Goal: Check status

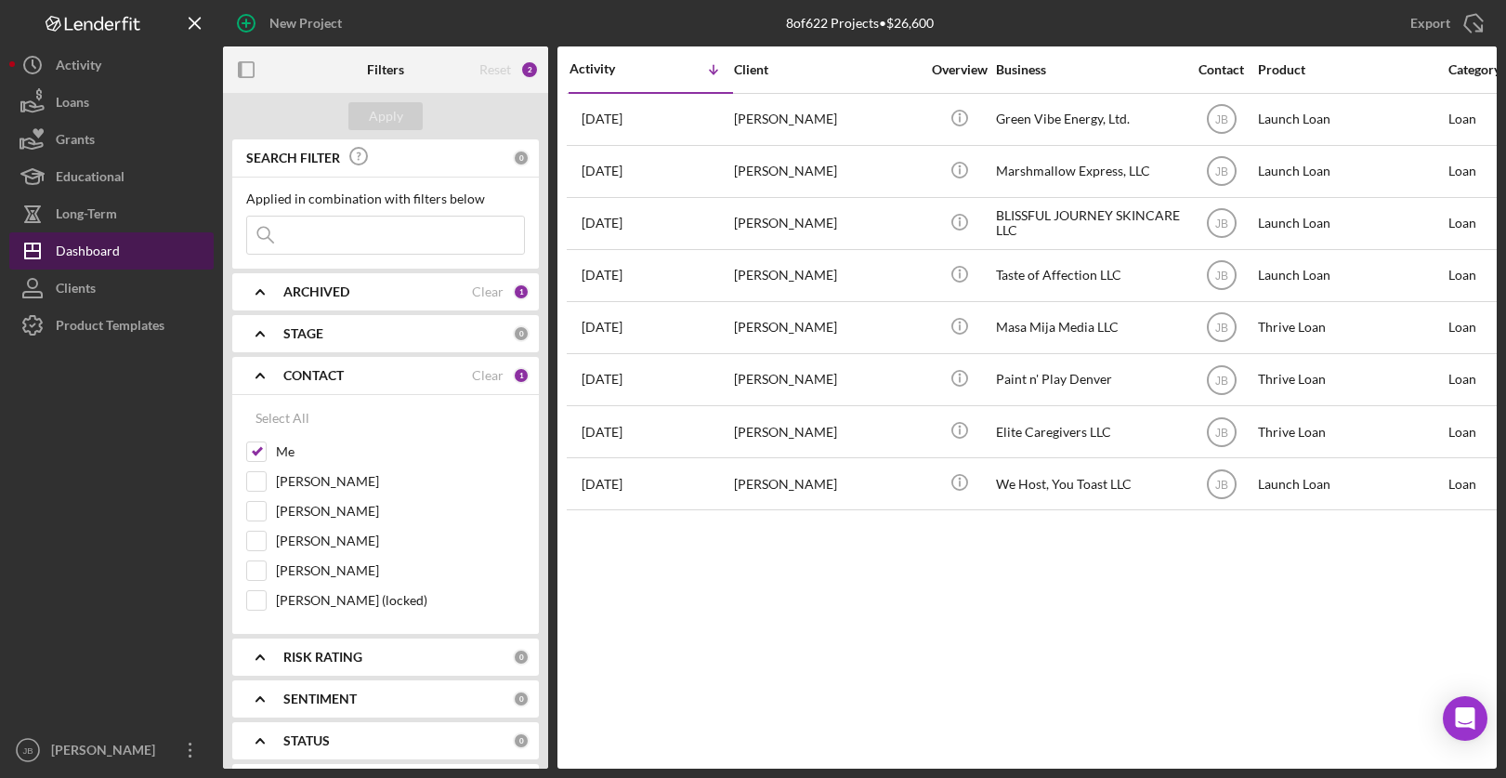
click at [120, 250] on button "Icon/Dashboard Dashboard" at bounding box center [111, 250] width 204 height 37
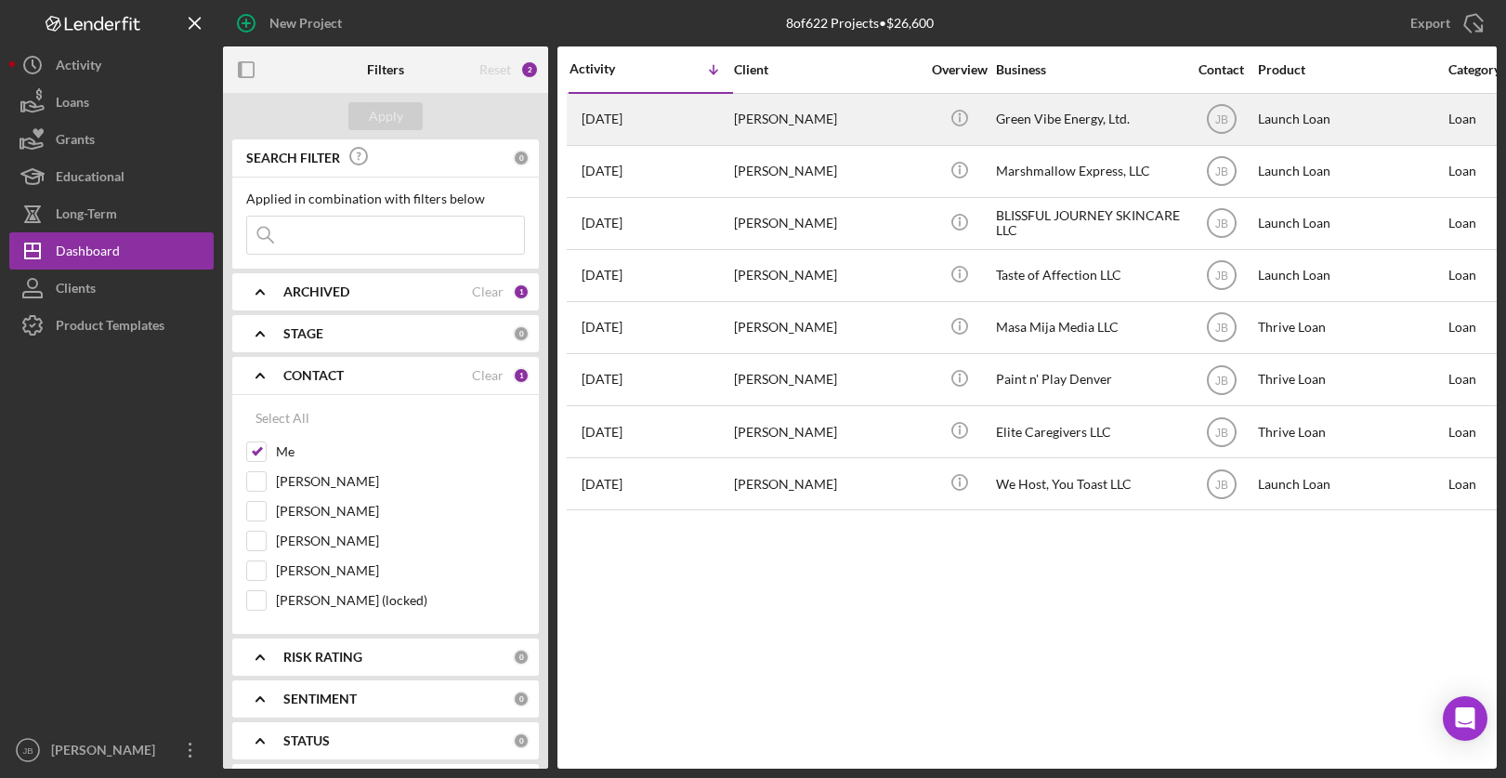
click at [741, 123] on div "[PERSON_NAME]" at bounding box center [827, 119] width 186 height 49
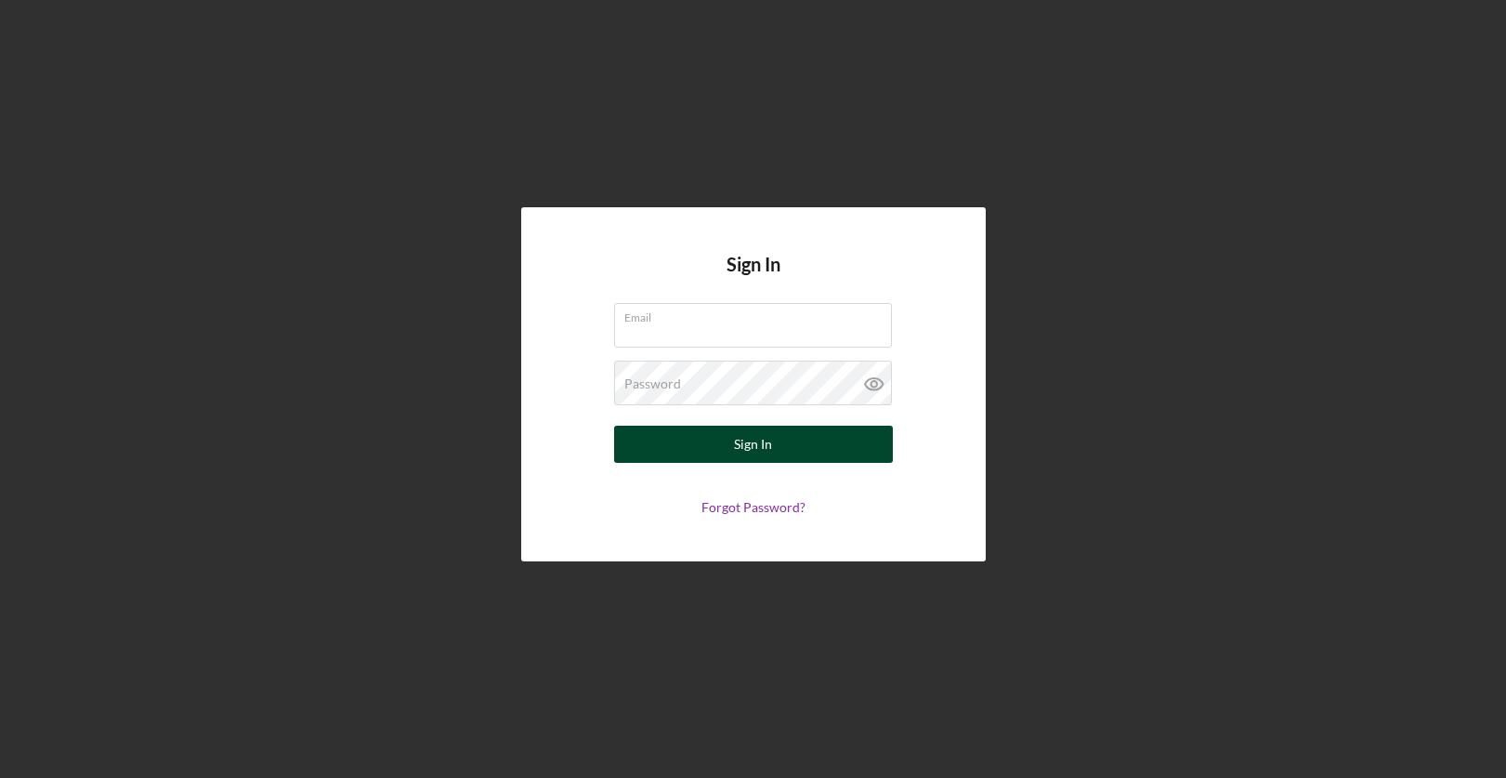
type input "johnbellamy@rmmfi.org"
click at [636, 455] on button "Sign In" at bounding box center [753, 444] width 279 height 37
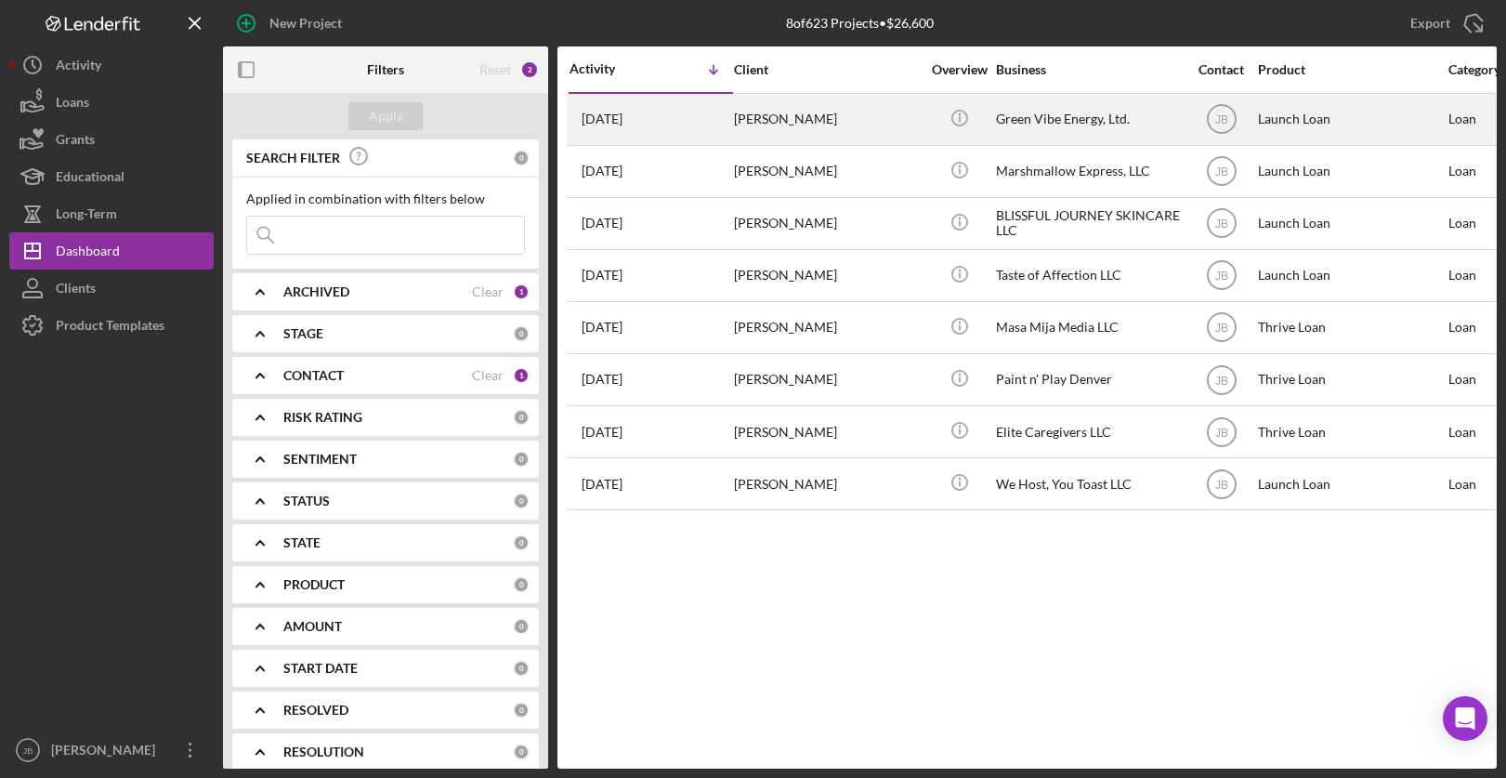
click at [775, 116] on div "[PERSON_NAME]" at bounding box center [827, 119] width 186 height 49
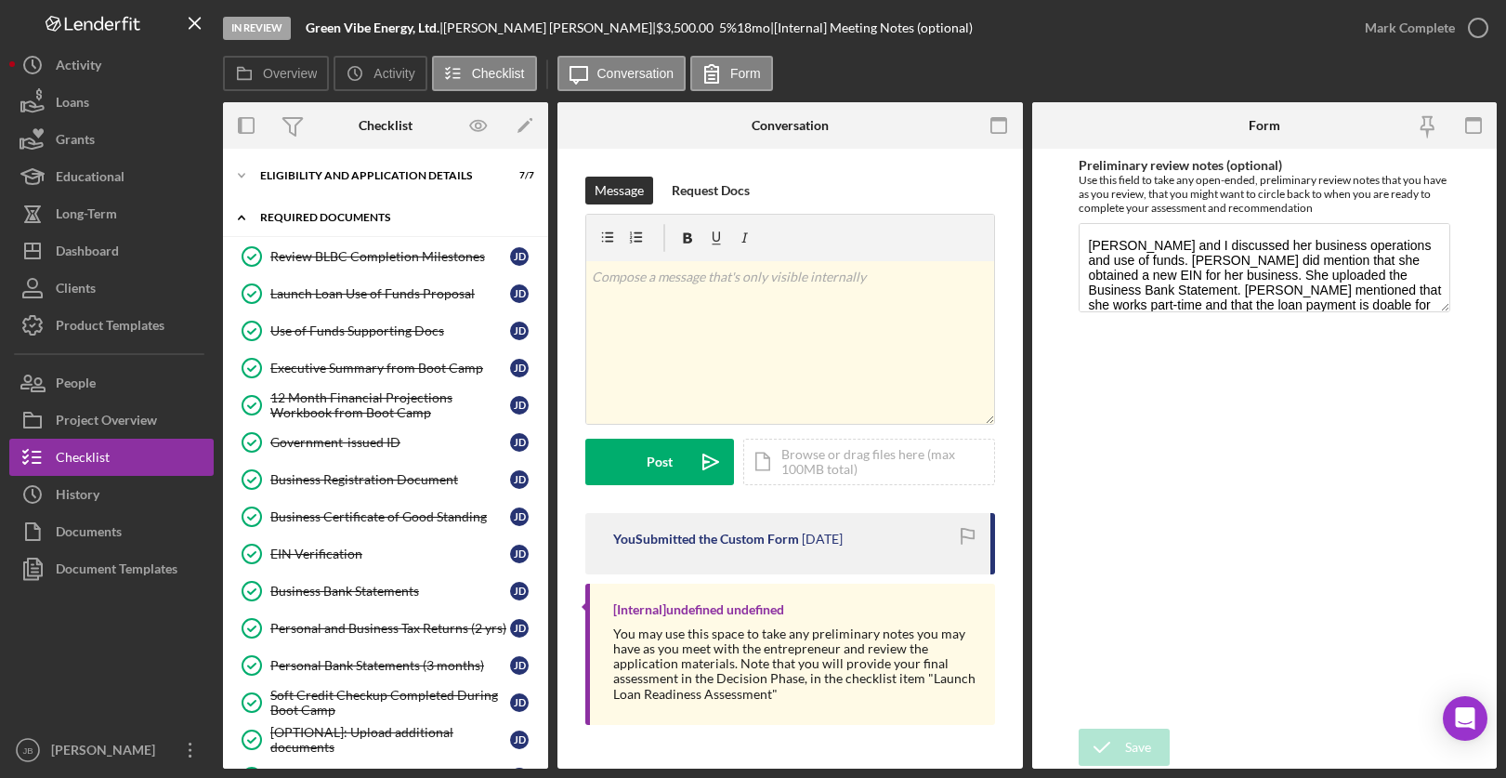
click at [419, 217] on div "Required Documents" at bounding box center [392, 217] width 265 height 11
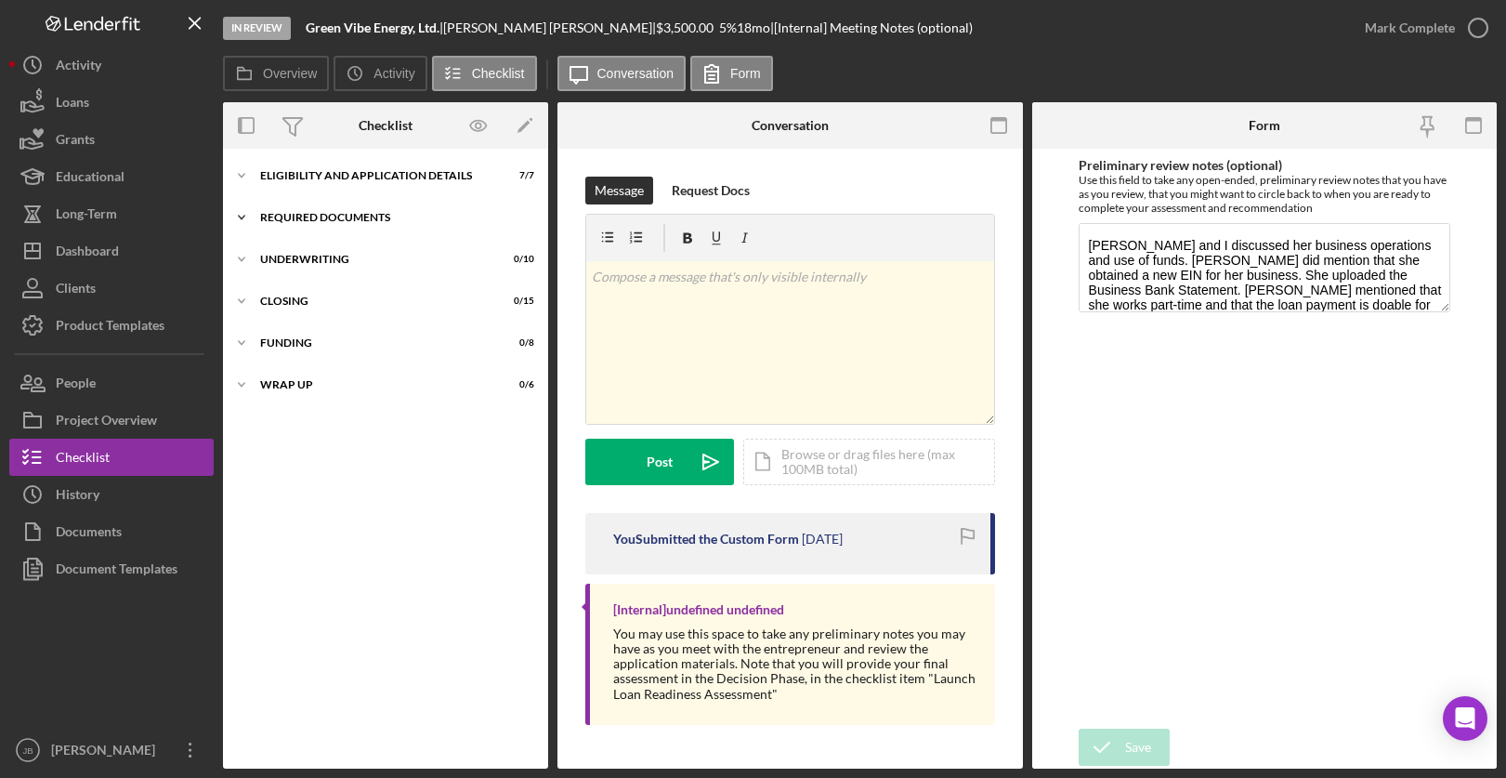
click at [413, 220] on div "Required Documents" at bounding box center [392, 217] width 265 height 11
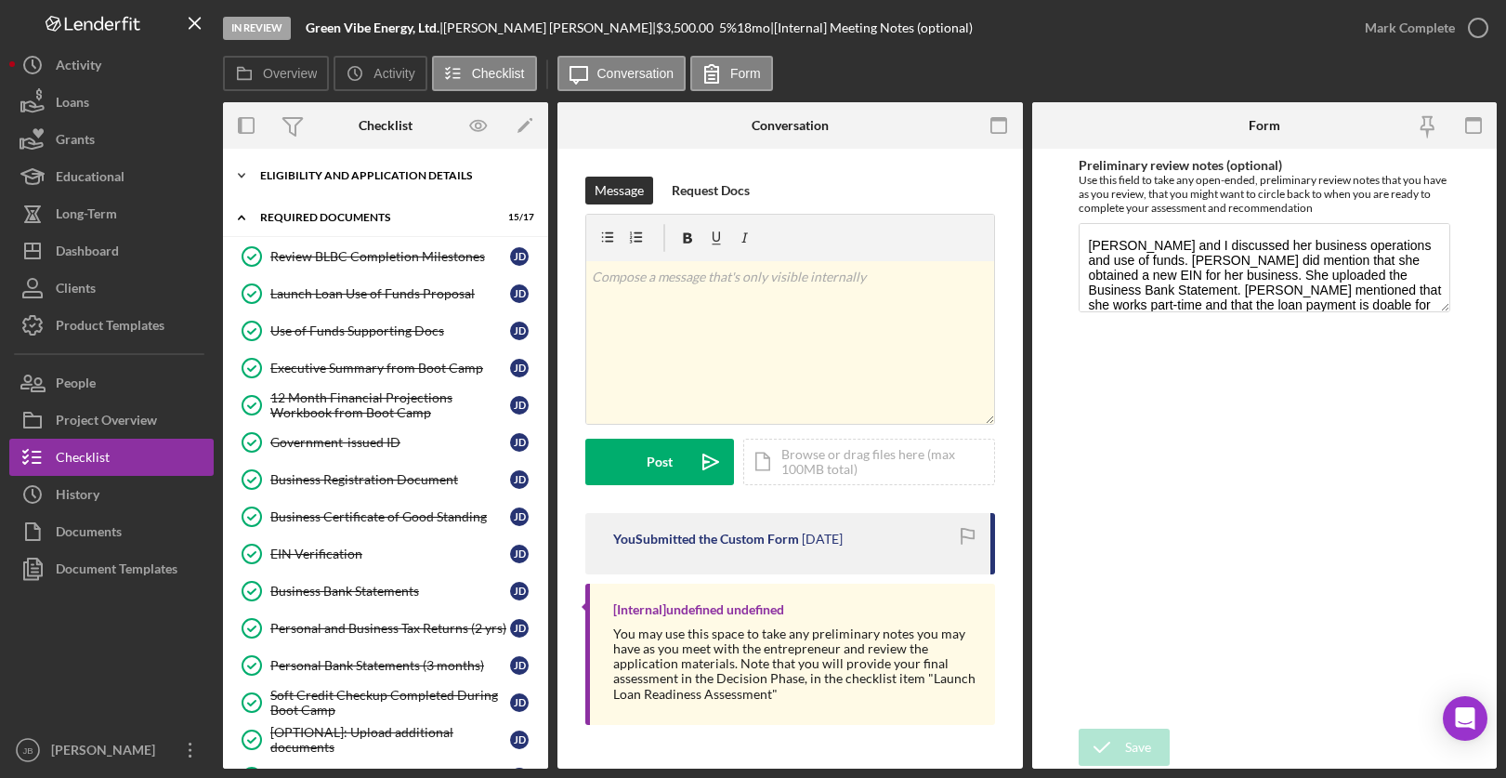
click at [422, 164] on div "Icon/Expander Eligibility and Application Details 7 / 7" at bounding box center [385, 175] width 325 height 37
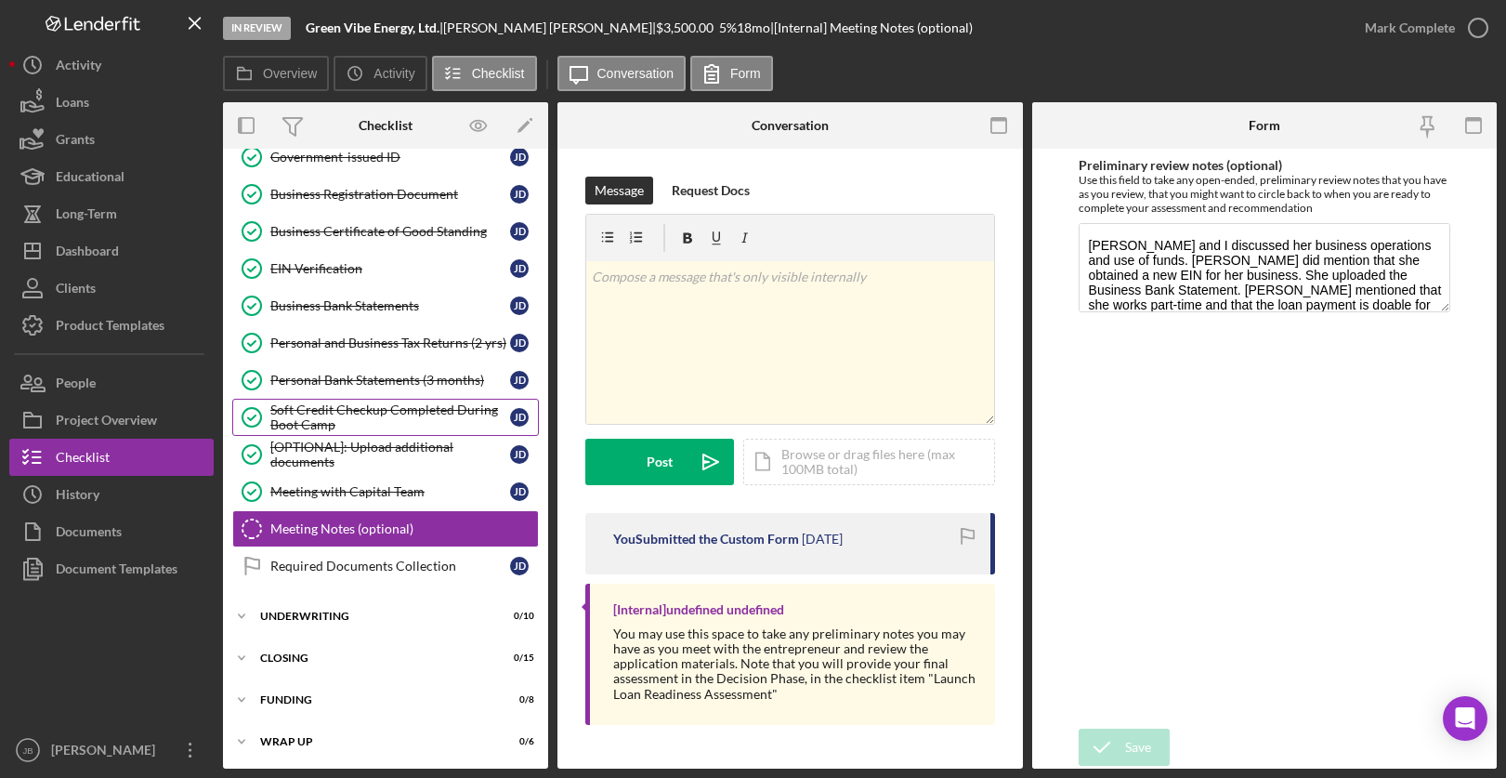
scroll to position [558, 0]
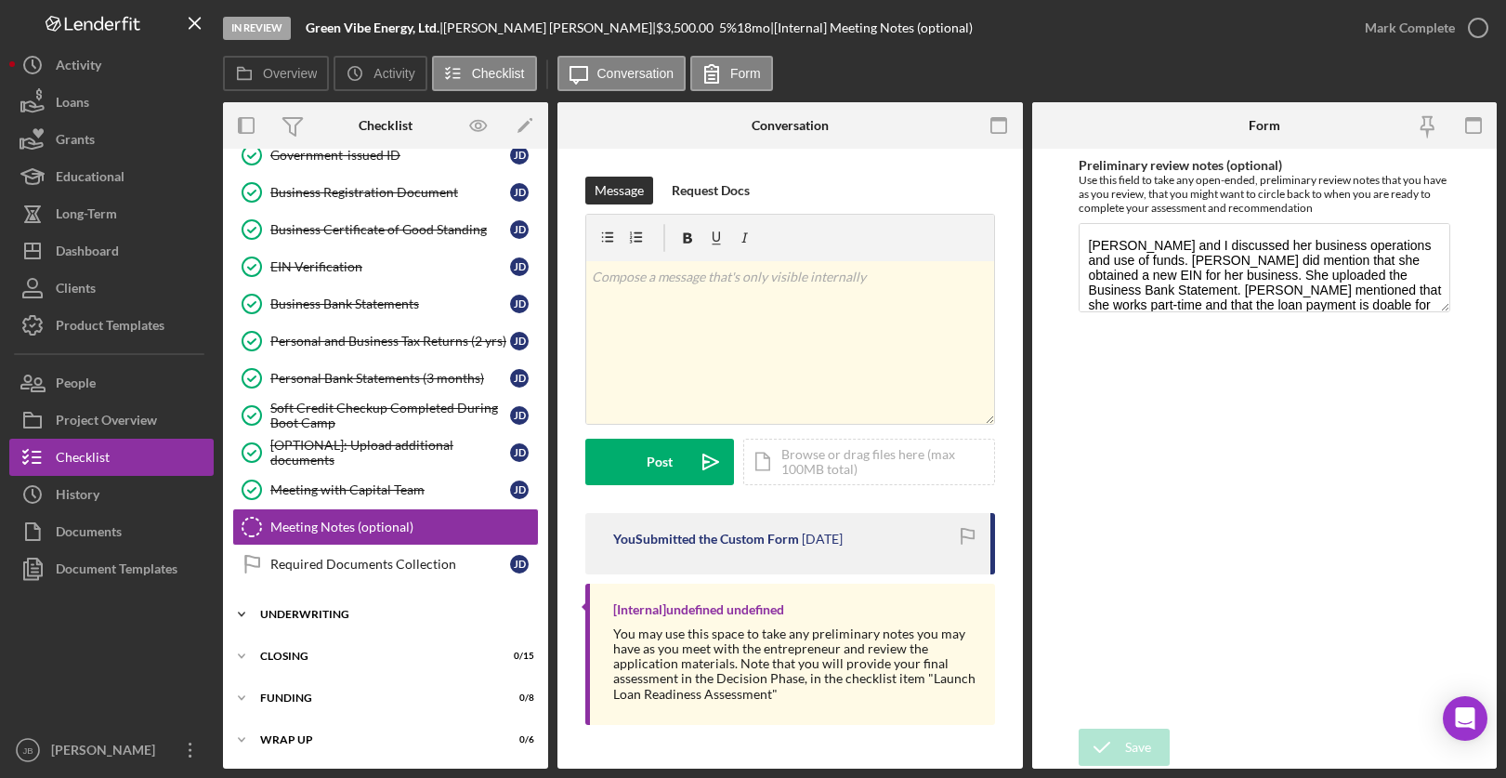
click at [328, 612] on div "Underwriting" at bounding box center [392, 614] width 265 height 11
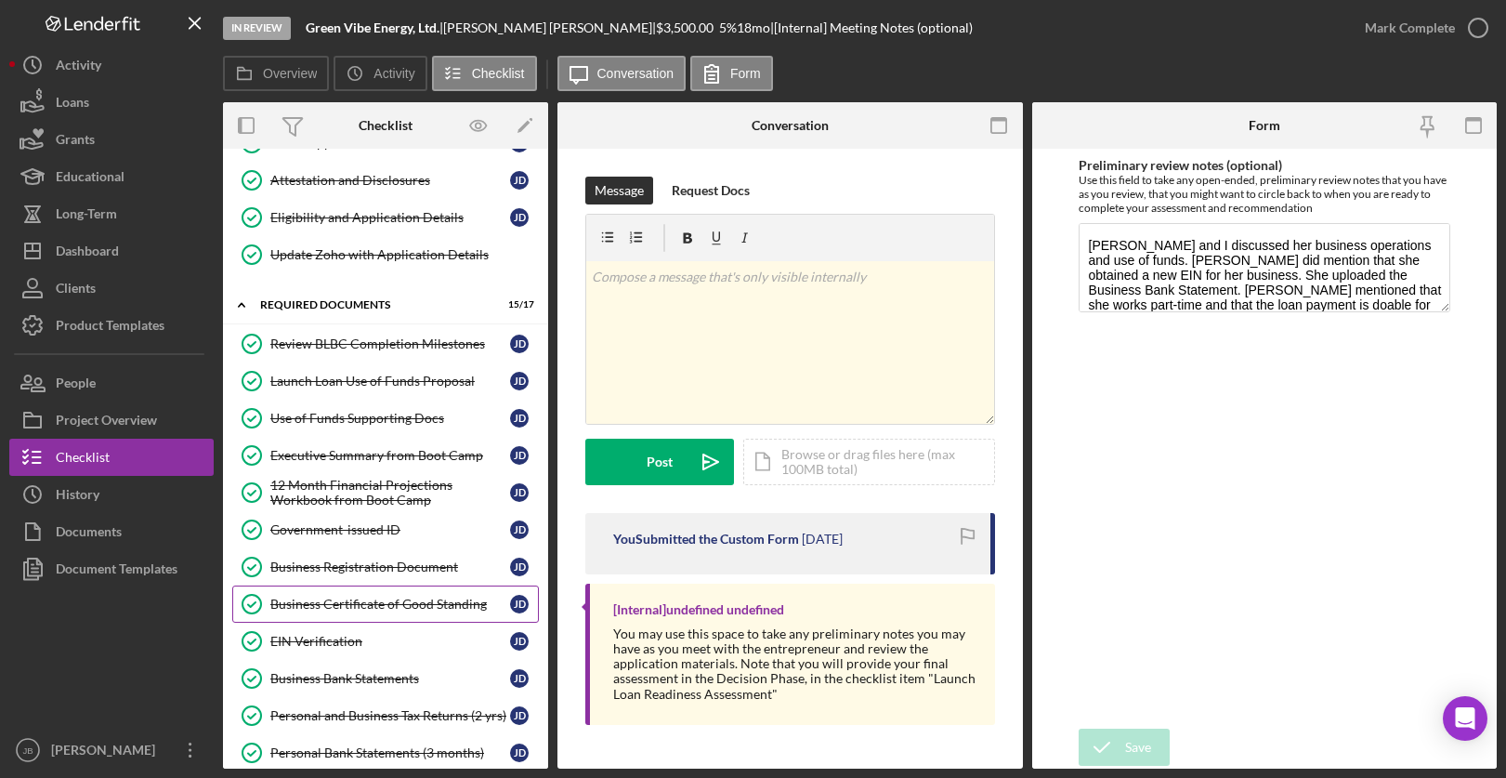
scroll to position [177, 0]
